Goal: Check status: Check status

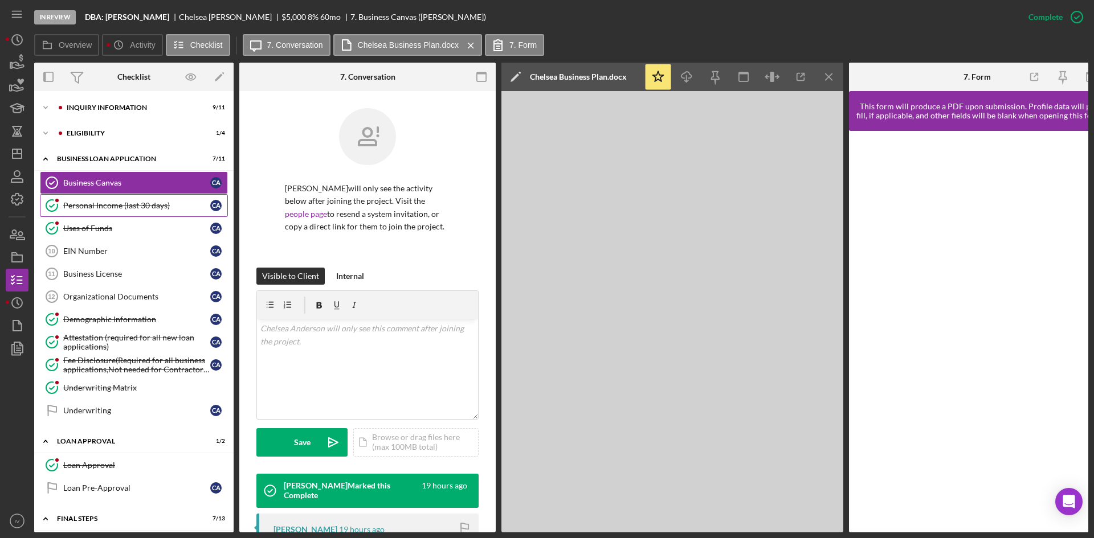
scroll to position [240, 0]
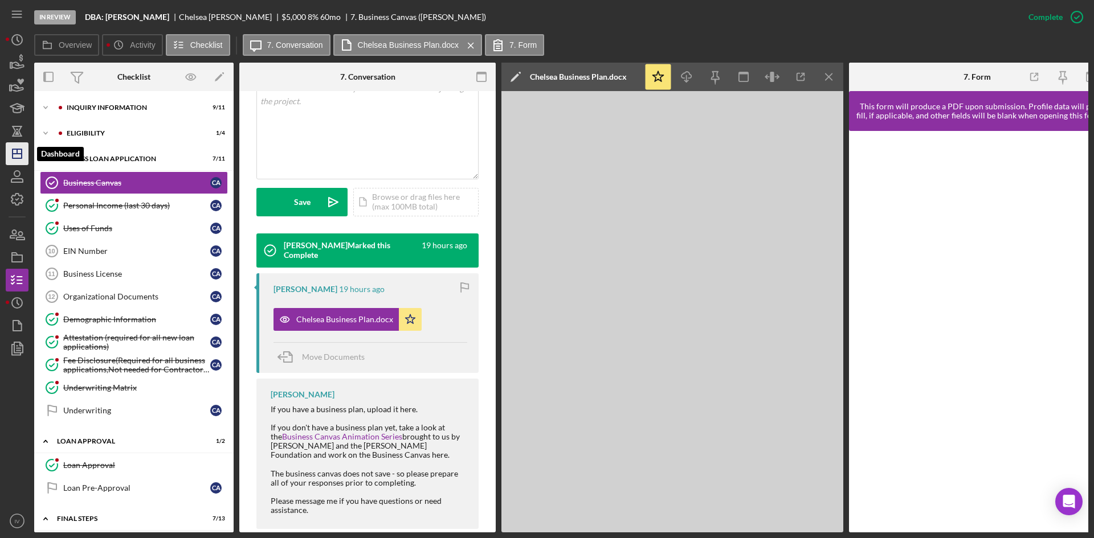
click at [14, 161] on icon "Icon/Dashboard" at bounding box center [17, 154] width 28 height 28
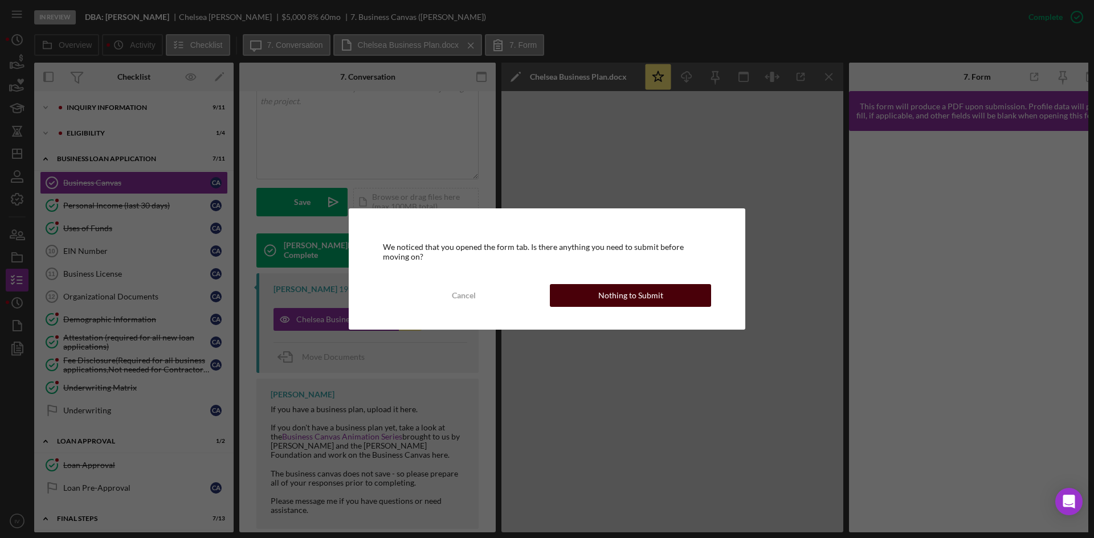
click at [610, 299] on div "Nothing to Submit" at bounding box center [630, 295] width 65 height 23
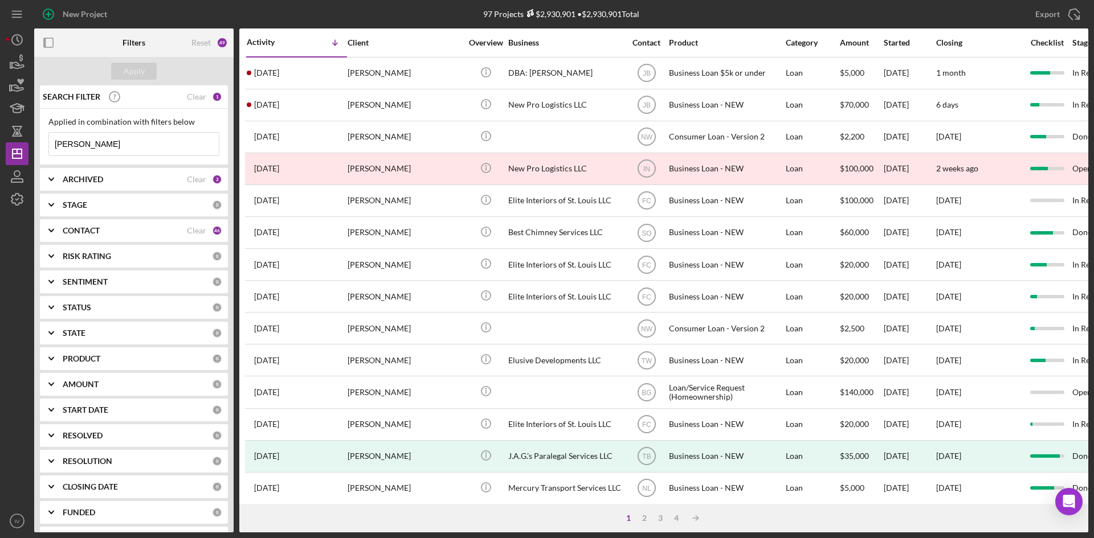
drag, startPoint x: 109, startPoint y: 142, endPoint x: -17, endPoint y: 147, distance: 125.4
click at [0, 147] on html "New Project 97 Projects $2,930,901 • $2,930,901 Total [PERSON_NAME] Export Icon…" at bounding box center [547, 269] width 1094 height 538
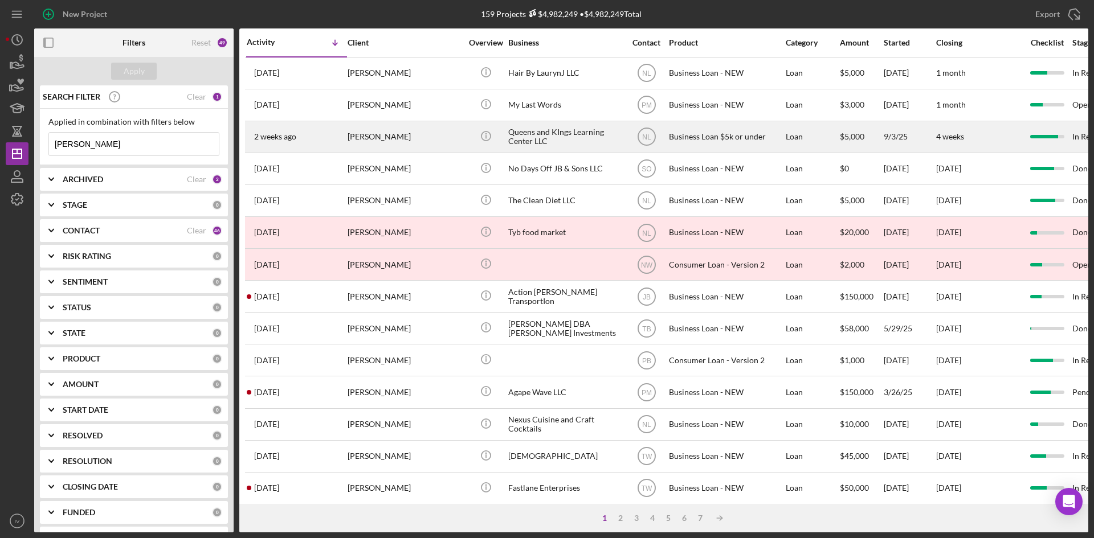
type input "[PERSON_NAME]"
click at [386, 124] on div "[PERSON_NAME]" at bounding box center [405, 137] width 114 height 30
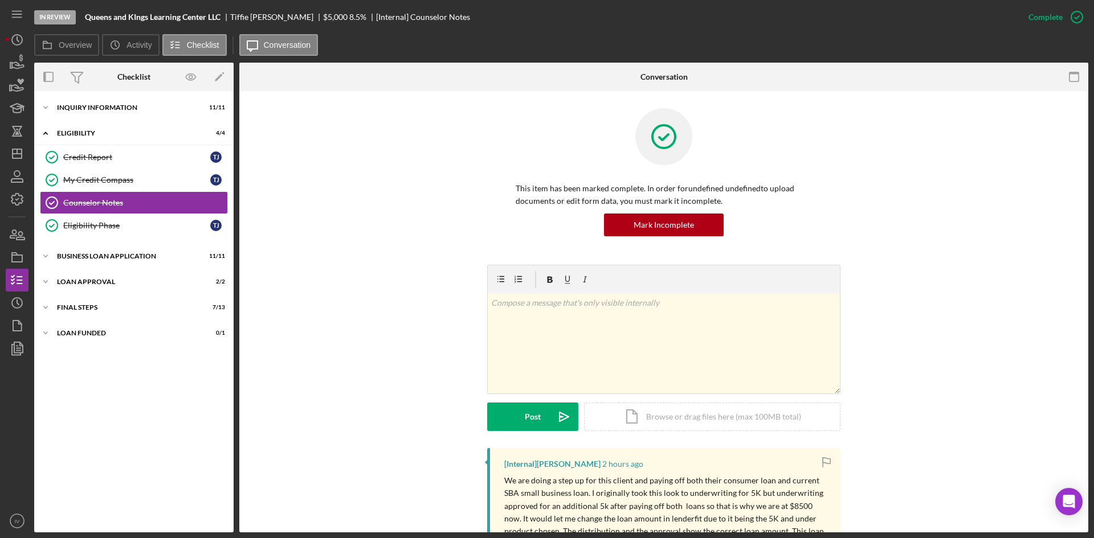
click at [60, 242] on div "Credit Report Credit Report T J My Credit Compass My Credit Compass T J Counsel…" at bounding box center [133, 194] width 199 height 97
click at [60, 255] on div "BUSINESS LOAN APPLICATION" at bounding box center [138, 256] width 162 height 7
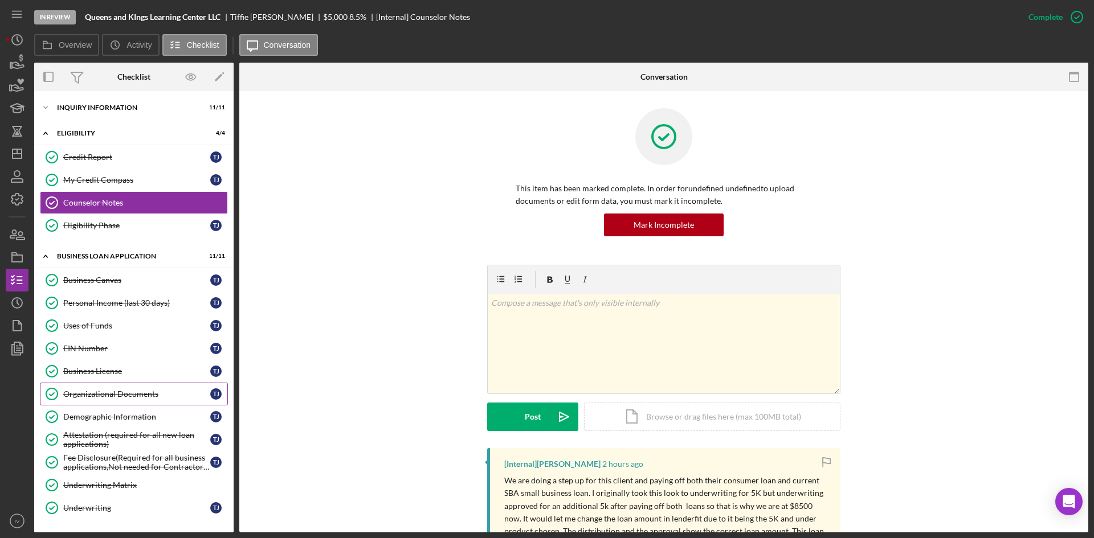
scroll to position [75, 0]
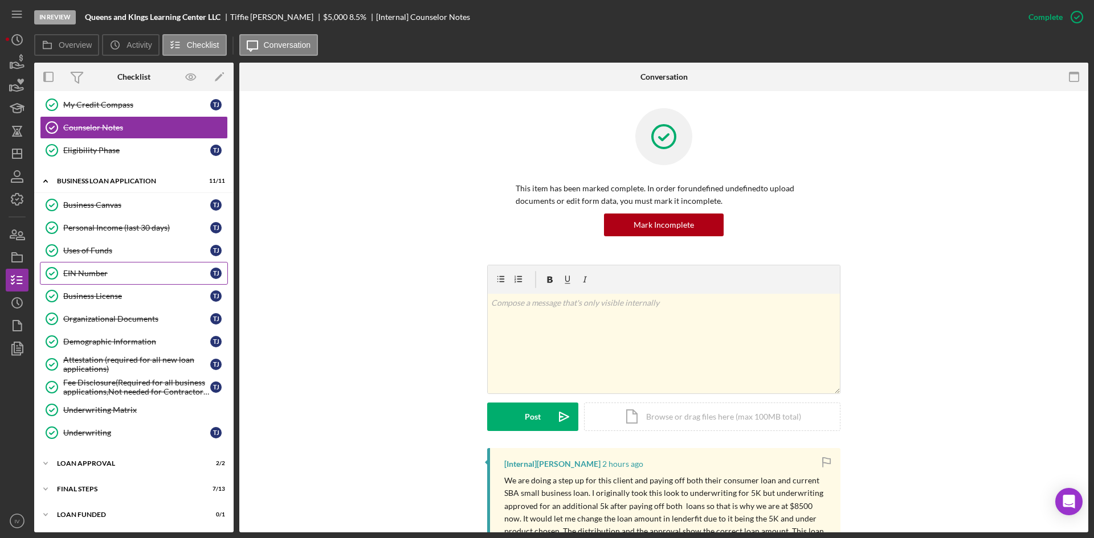
click at [96, 268] on link "EIN Number EIN Number T J" at bounding box center [134, 273] width 188 height 23
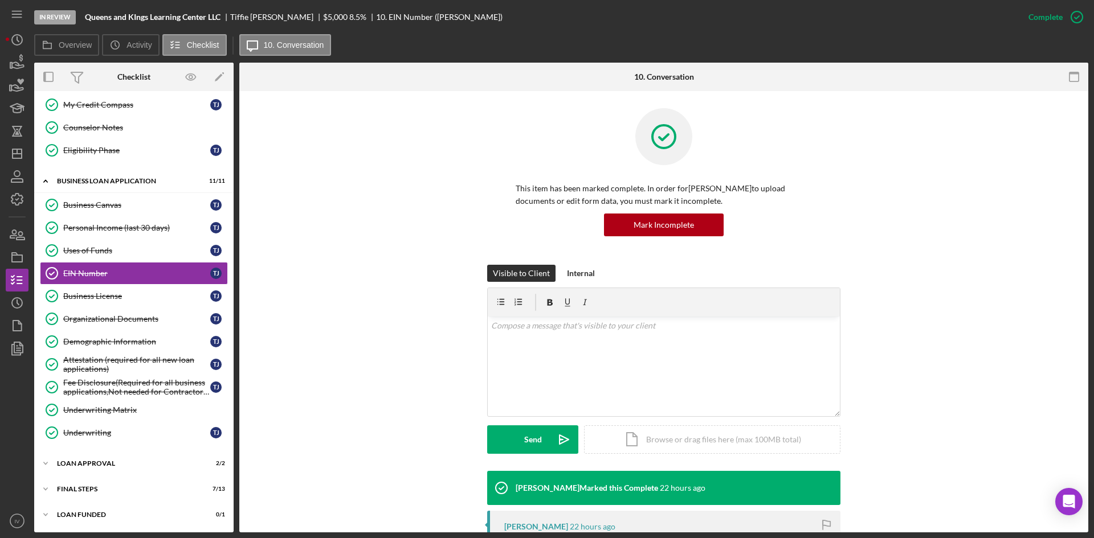
scroll to position [171, 0]
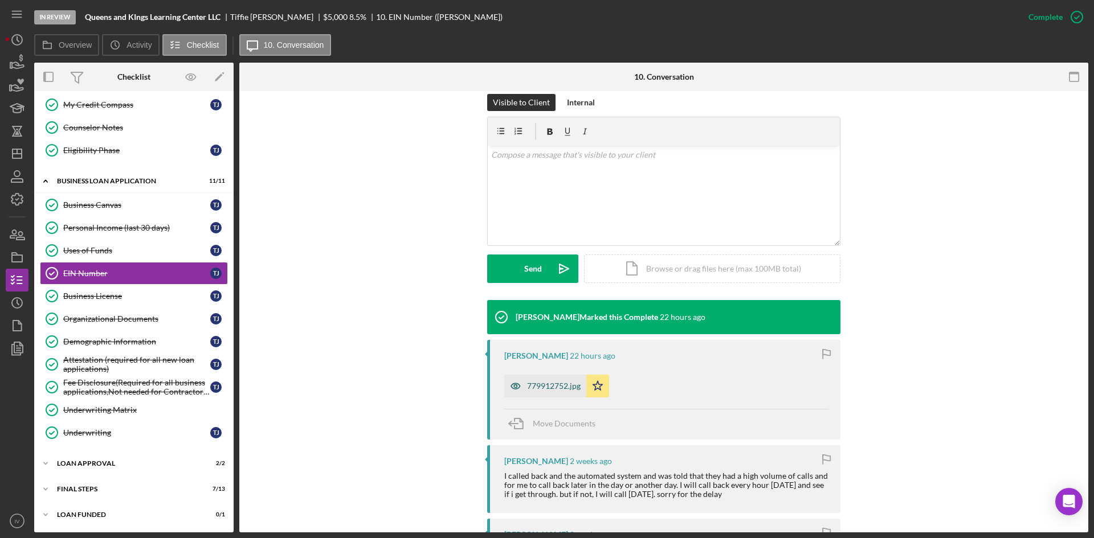
click at [553, 387] on div "779912752.jpg" at bounding box center [554, 386] width 54 height 9
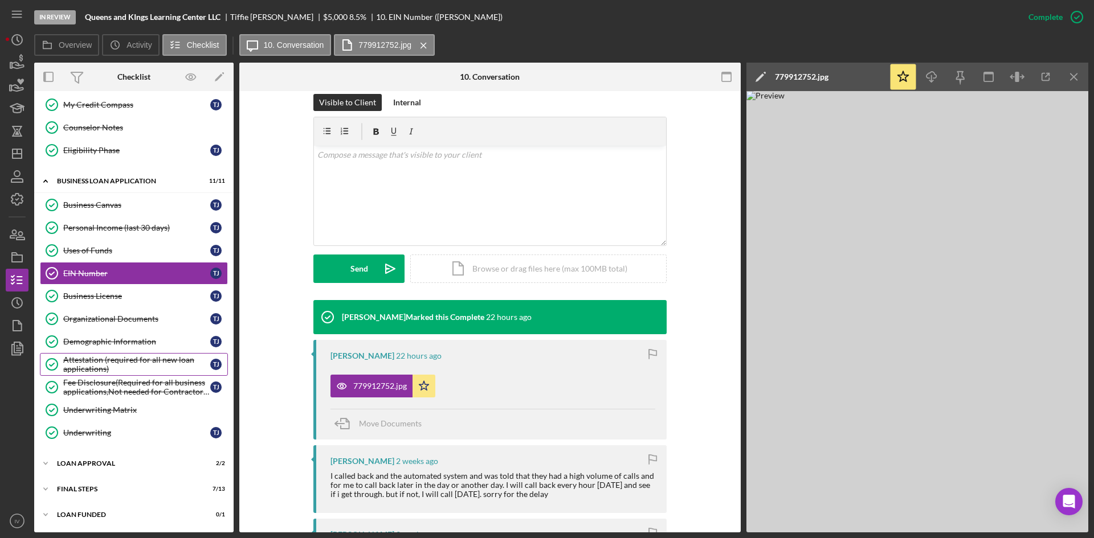
click at [81, 356] on div "Attestation (required for all new loan applications)" at bounding box center [136, 364] width 147 height 18
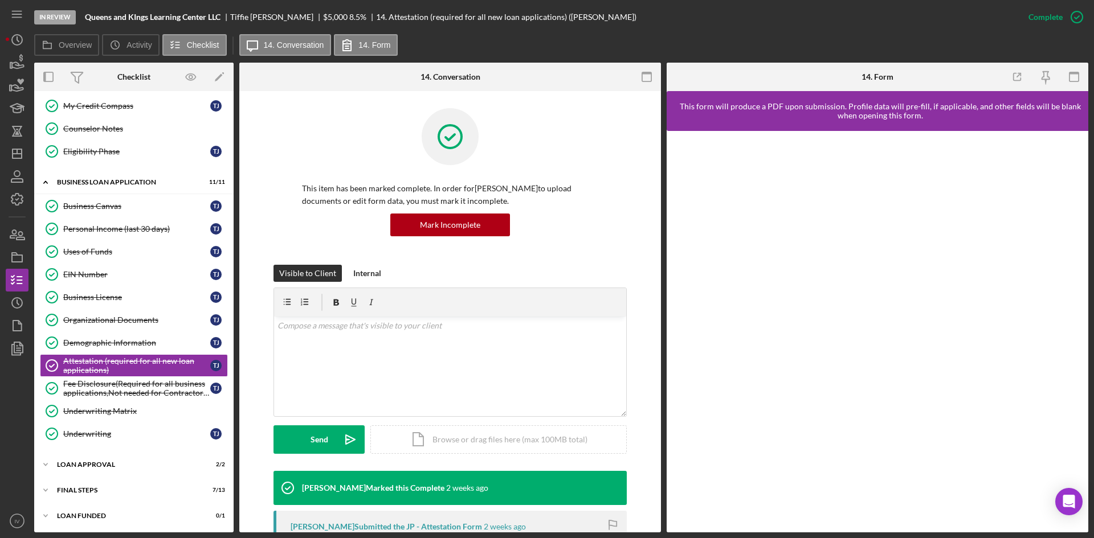
scroll to position [75, 0]
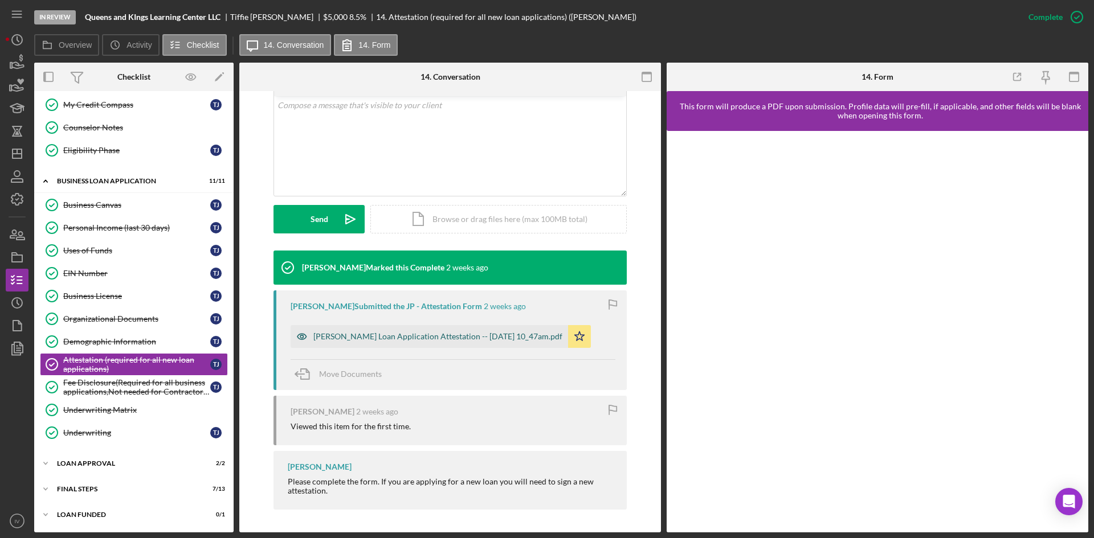
click at [407, 336] on div "[PERSON_NAME] Loan Application Attestation -- [DATE] 10_47am.pdf" at bounding box center [437, 336] width 249 height 9
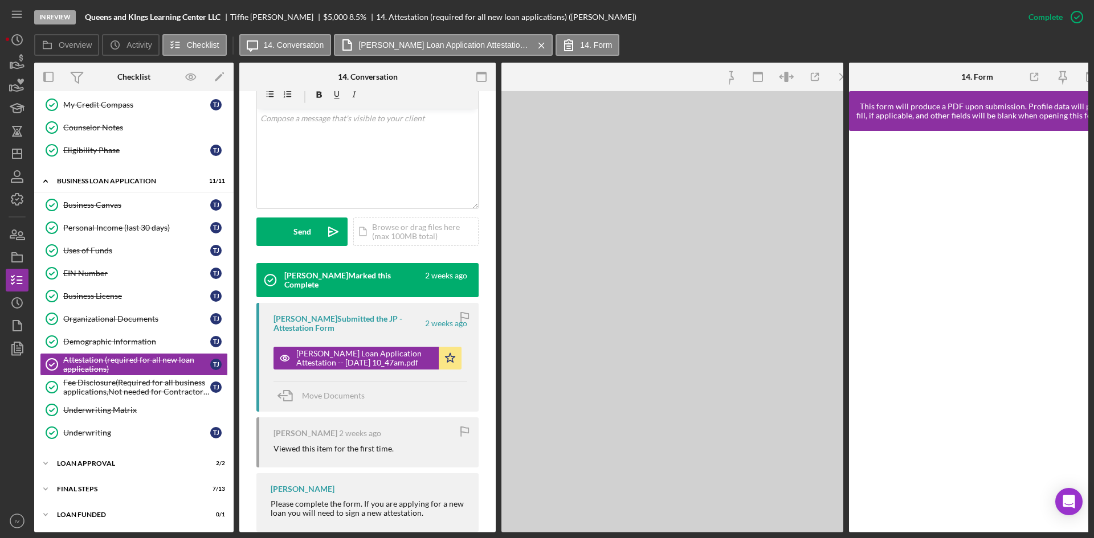
scroll to position [233, 0]
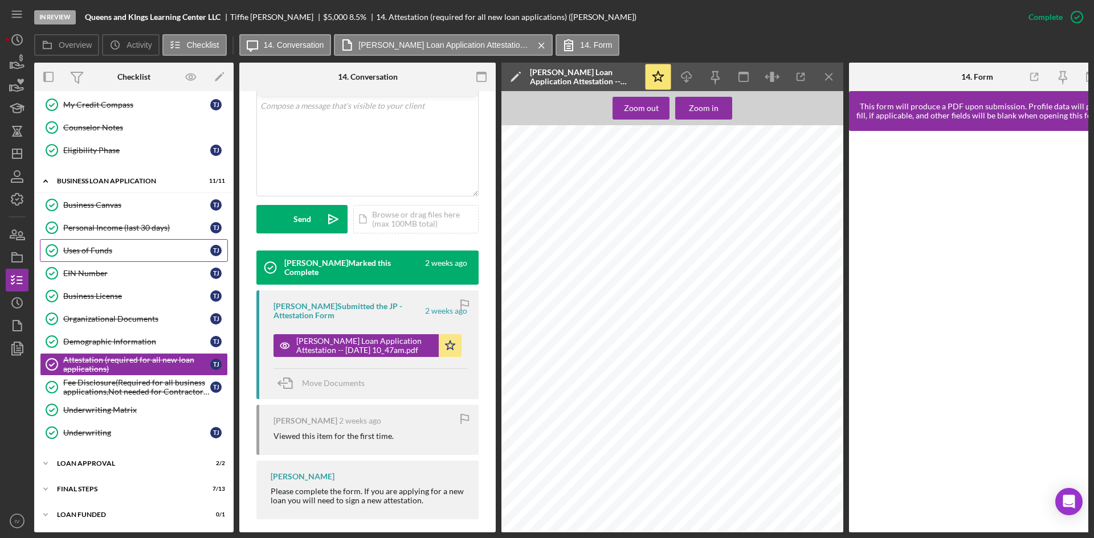
click at [104, 255] on div "Uses of Funds" at bounding box center [136, 250] width 147 height 9
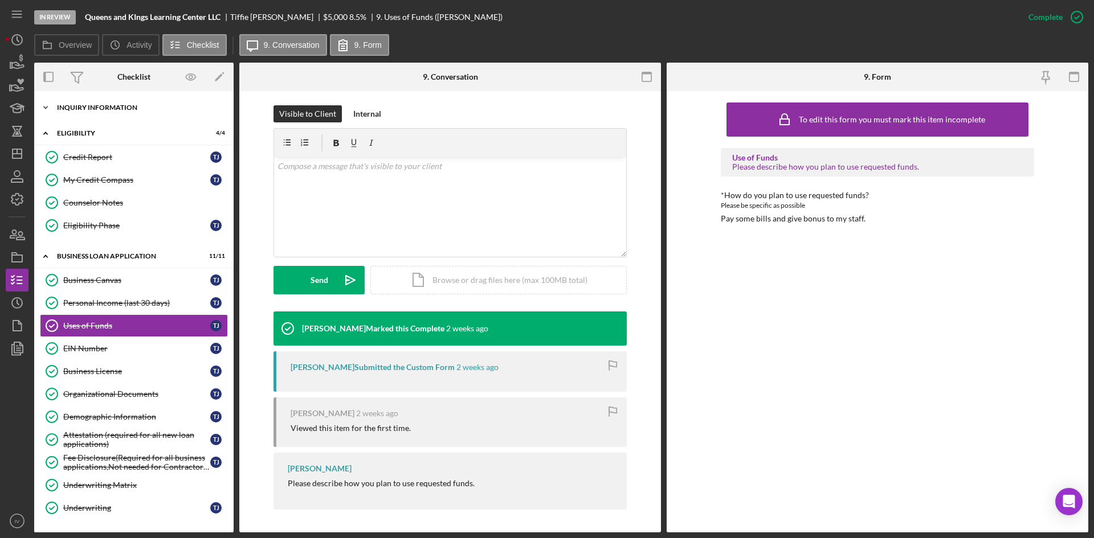
click at [115, 111] on div "Icon/Expander INQUIRY INFORMATION 11 / 11" at bounding box center [133, 107] width 199 height 23
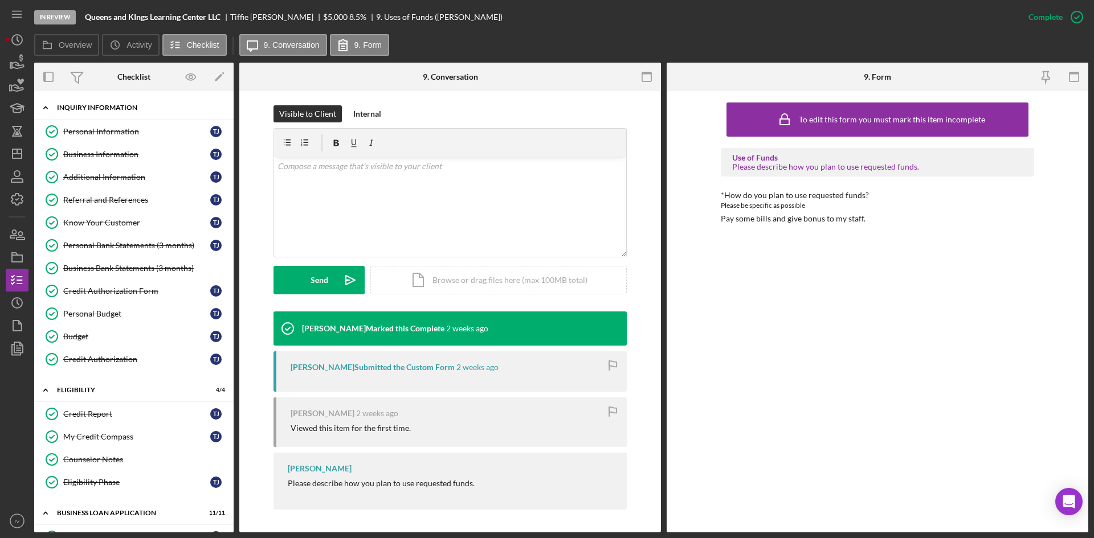
click at [92, 108] on div "INQUIRY INFORMATION" at bounding box center [138, 107] width 162 height 7
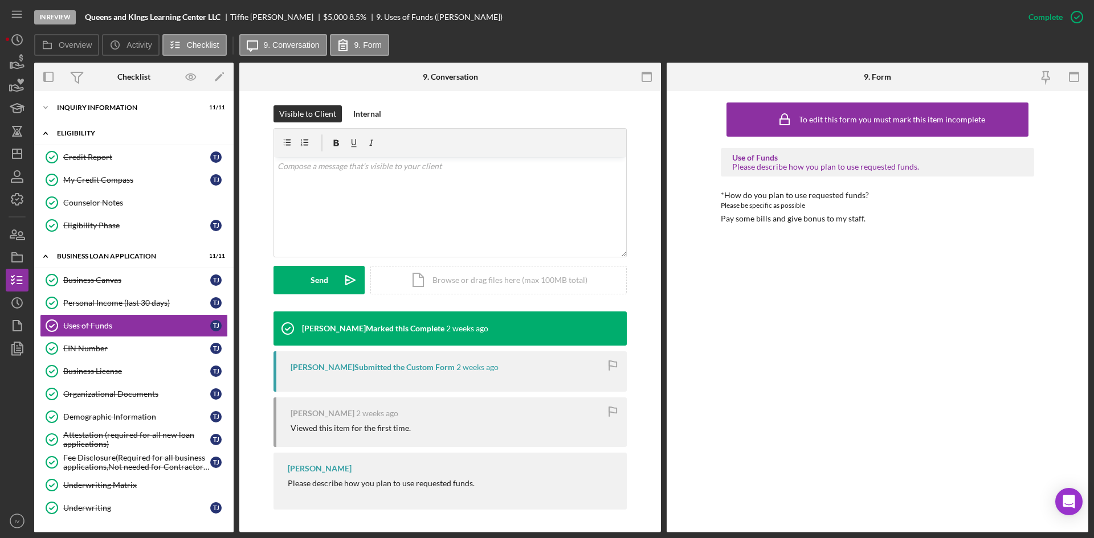
click at [91, 140] on div "Icon/Expander Eligibility 4 / 4" at bounding box center [133, 133] width 199 height 23
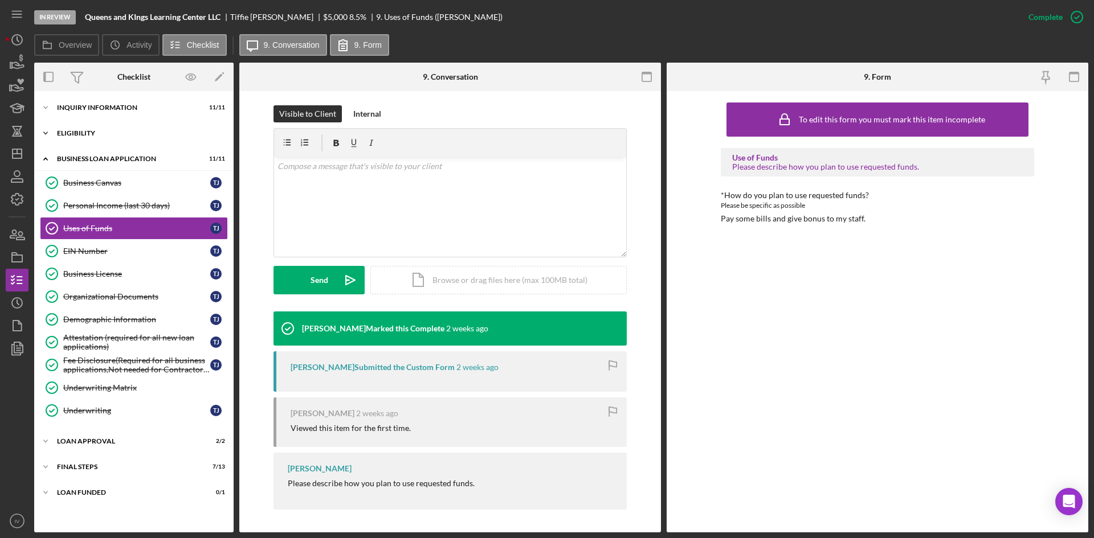
click at [91, 141] on div "Icon/Expander Eligibility 4 / 4" at bounding box center [133, 133] width 199 height 23
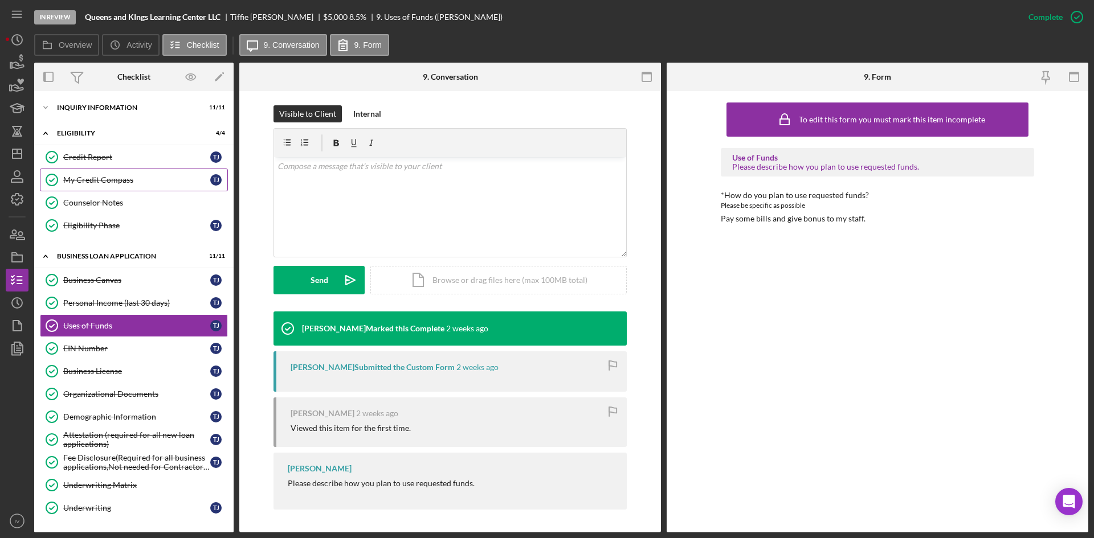
click at [92, 179] on div "My Credit Compass" at bounding box center [136, 179] width 147 height 9
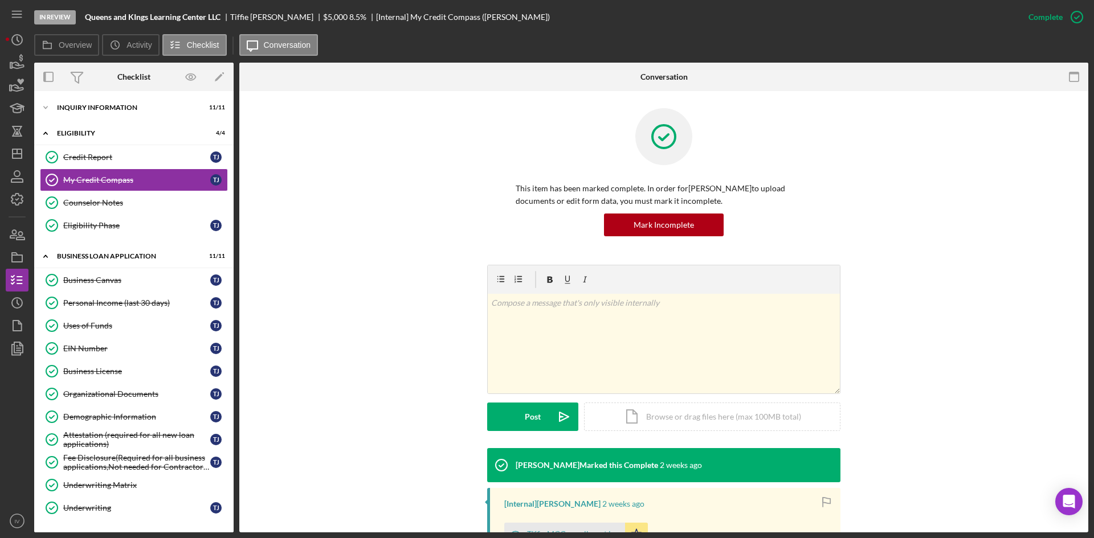
scroll to position [170, 0]
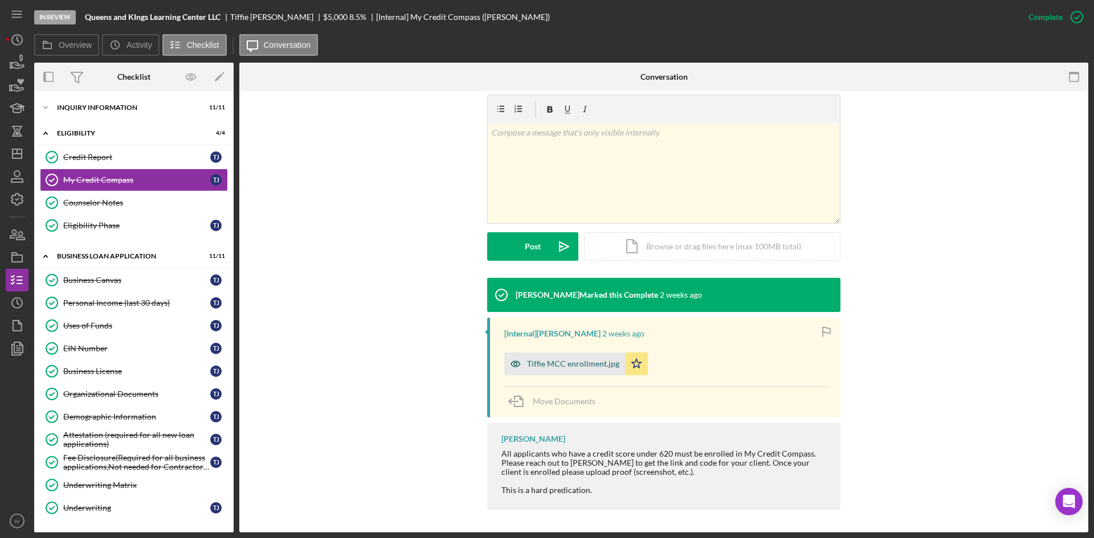
click at [535, 362] on div "Tiffie MCC enrollment.jpg" at bounding box center [573, 363] width 92 height 9
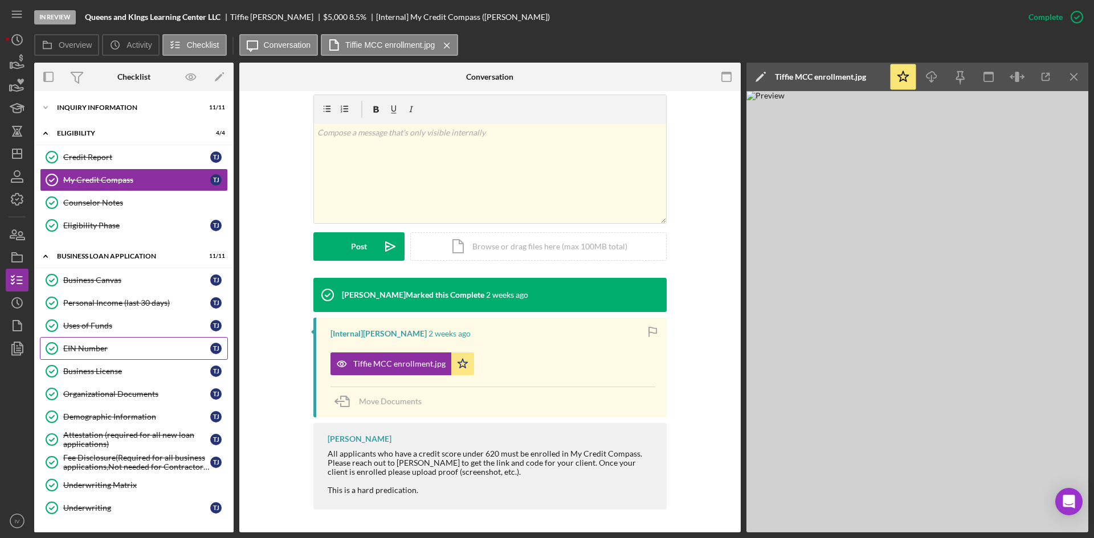
click at [112, 353] on div "EIN Number" at bounding box center [136, 348] width 147 height 9
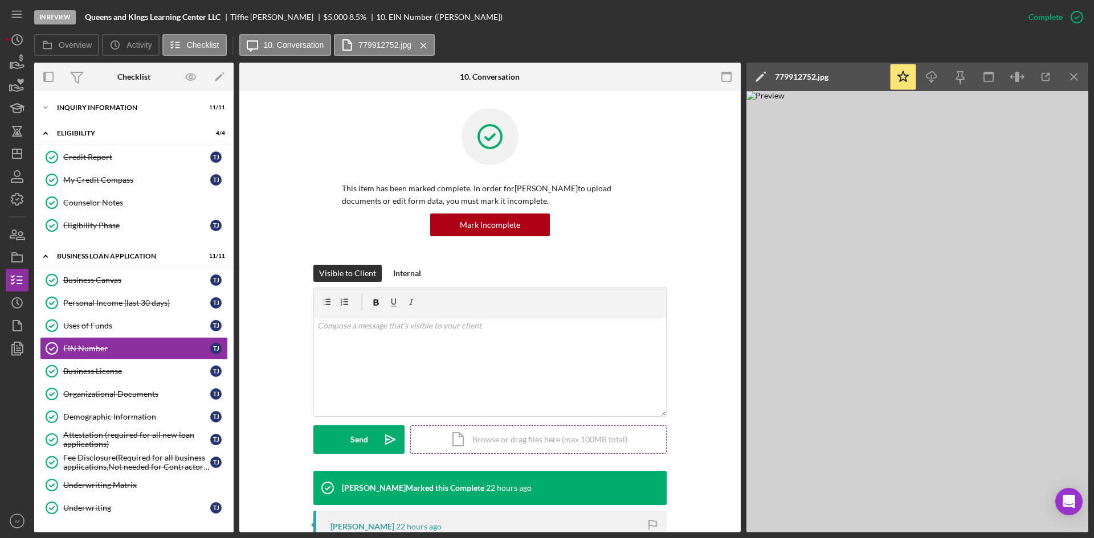
scroll to position [114, 0]
